Goal: Information Seeking & Learning: Learn about a topic

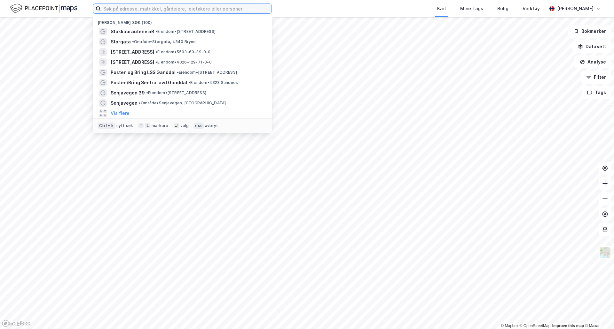
click at [136, 11] on input at bounding box center [186, 9] width 171 height 10
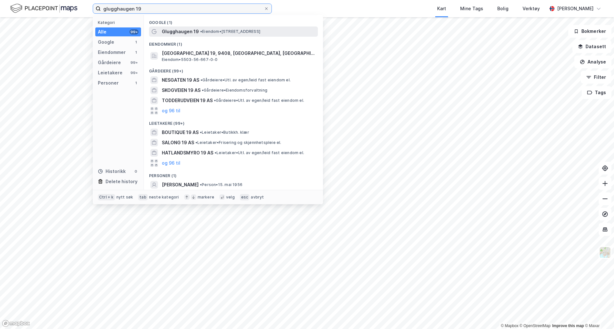
type input "glugghaugen 19"
click at [246, 35] on div "Glugghaugen 19 • Eiendom • [STREET_ADDRESS]" at bounding box center [239, 32] width 155 height 8
